Goal: Check status: Check status

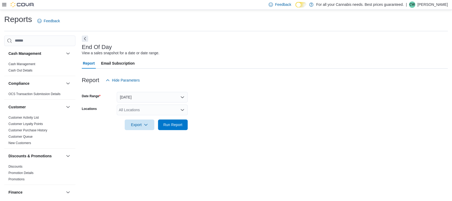
scroll to position [0, 0]
click at [137, 107] on div "All Locations" at bounding box center [152, 110] width 71 height 11
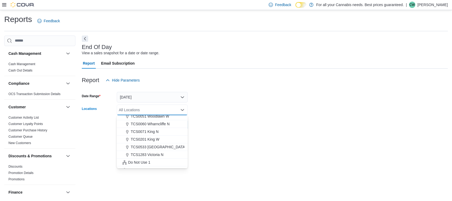
scroll to position [70, 0]
click at [152, 144] on button "TCS0533 [GEOGRAPHIC_DATA]" at bounding box center [152, 142] width 71 height 8
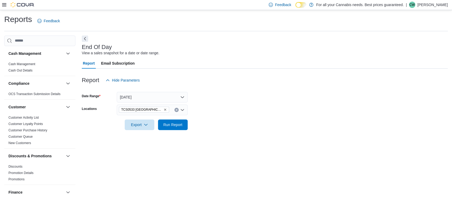
click at [204, 138] on div "End Of Day View a sales snapshot for a date or date range. Report Email Subscri…" at bounding box center [265, 115] width 366 height 161
click at [174, 128] on span "Run Report" at bounding box center [172, 124] width 23 height 11
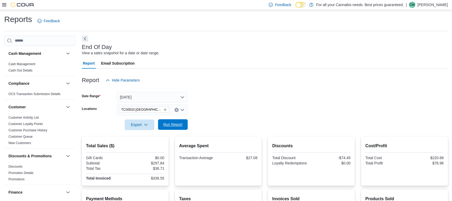
click at [184, 126] on span "Run Report" at bounding box center [172, 124] width 23 height 11
